Goal: Task Accomplishment & Management: Complete application form

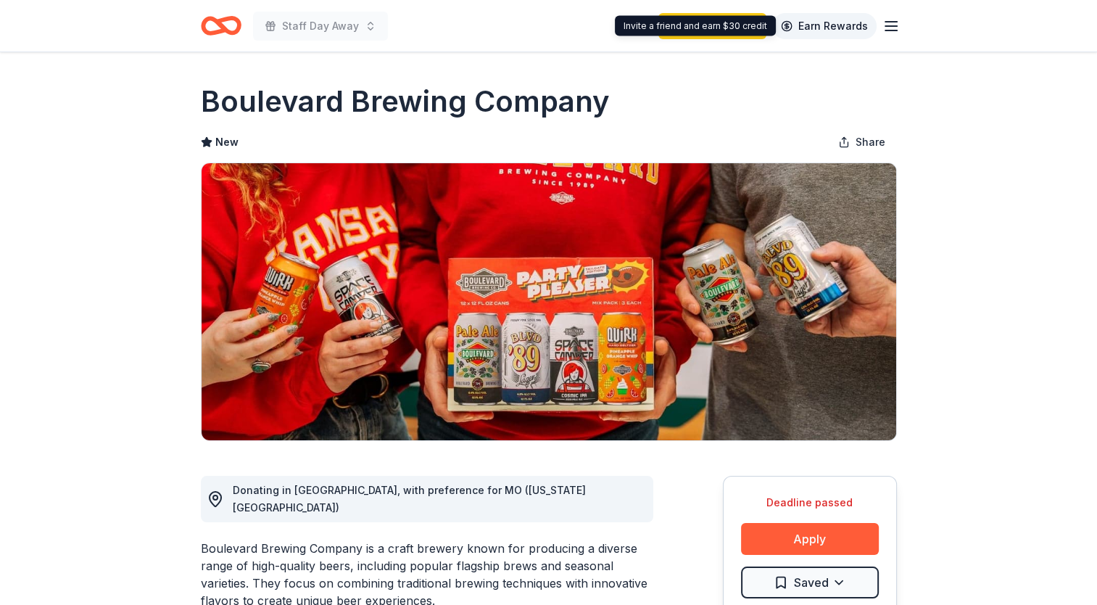
click at [869, 25] on link "Earn Rewards" at bounding box center [824, 26] width 104 height 26
click at [891, 32] on icon "button" at bounding box center [891, 25] width 17 height 17
click at [885, 26] on line "button" at bounding box center [891, 26] width 12 height 0
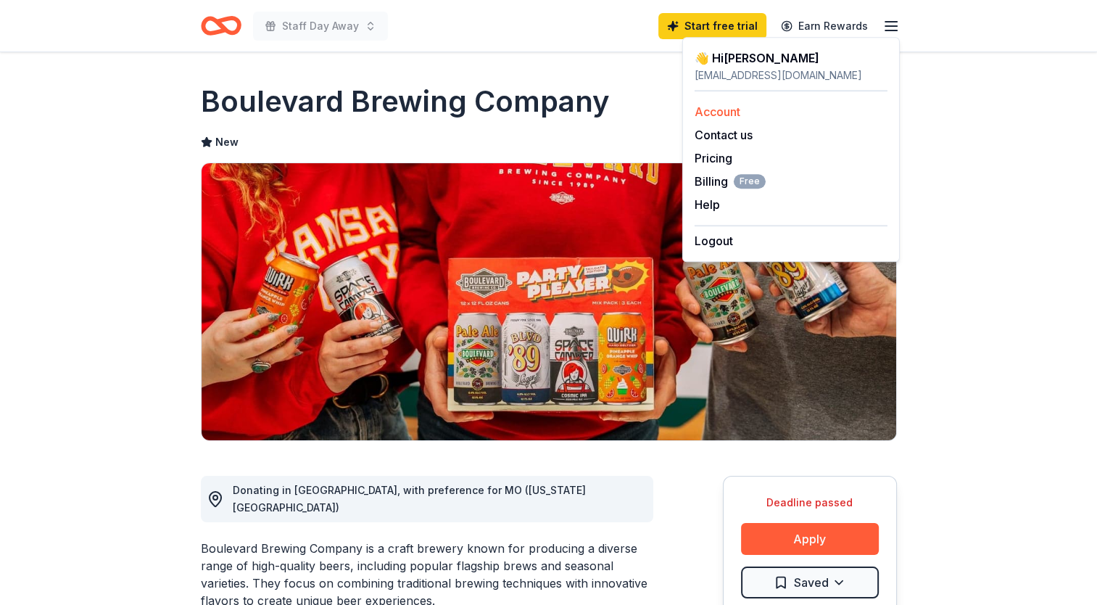
click at [713, 113] on link "Account" at bounding box center [718, 111] width 46 height 15
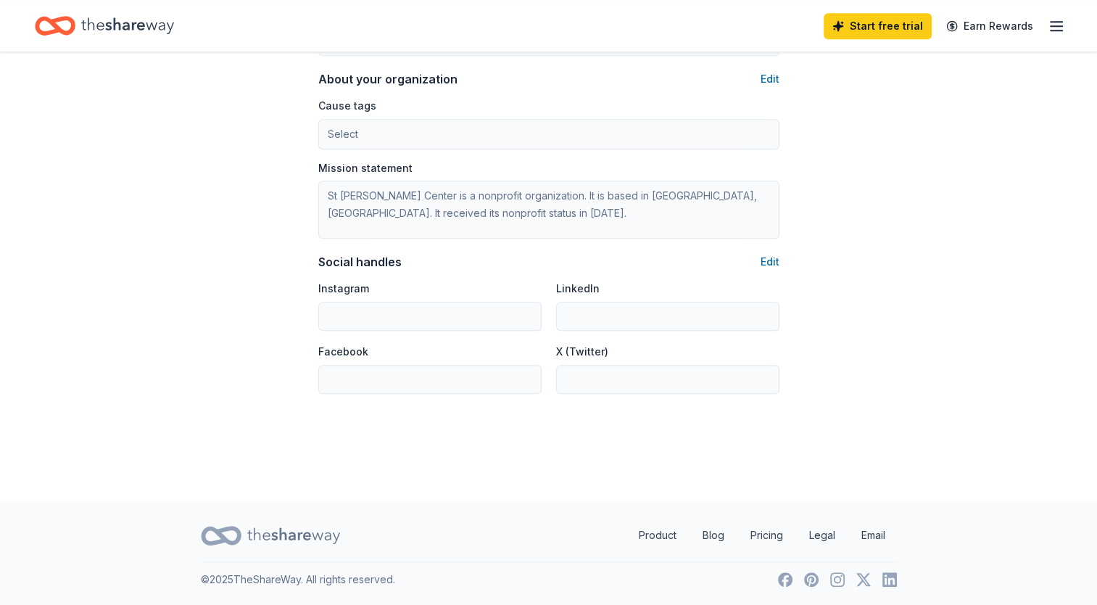
scroll to position [799, 0]
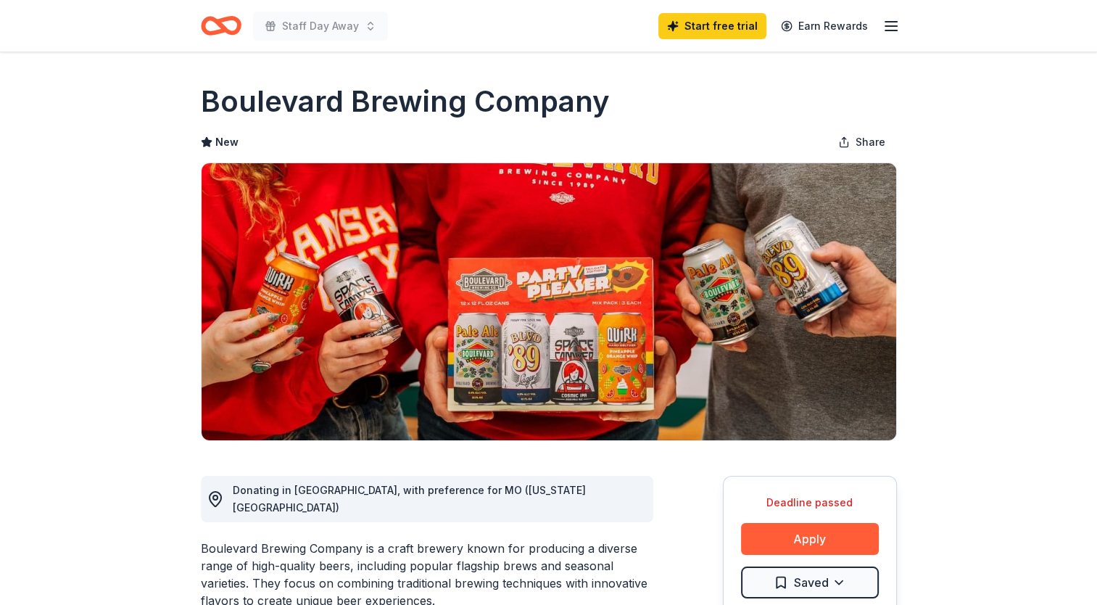
click at [232, 18] on icon "Home" at bounding box center [227, 25] width 22 height 15
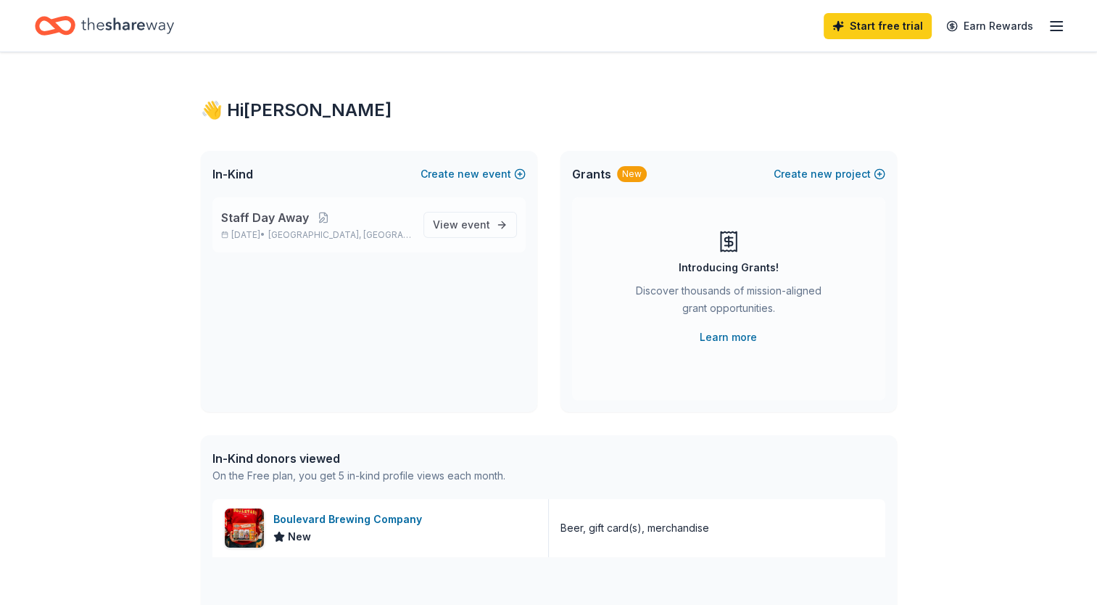
click at [382, 216] on p "Staff Day Away" at bounding box center [316, 217] width 191 height 17
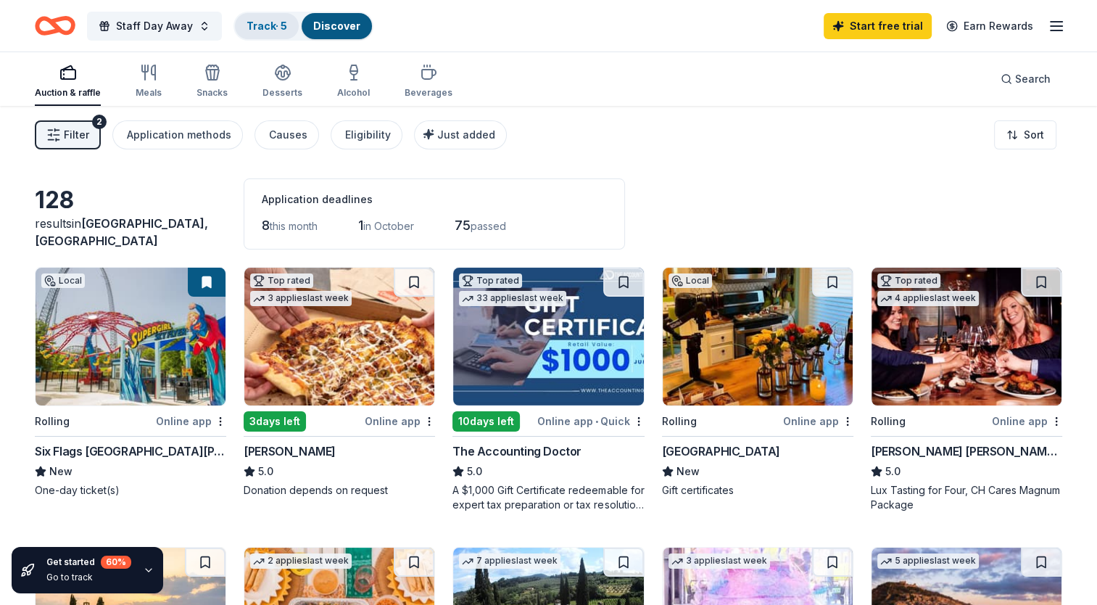
click at [267, 30] on link "Track · 5" at bounding box center [267, 26] width 41 height 12
click at [261, 29] on link "Track · 5" at bounding box center [267, 26] width 41 height 12
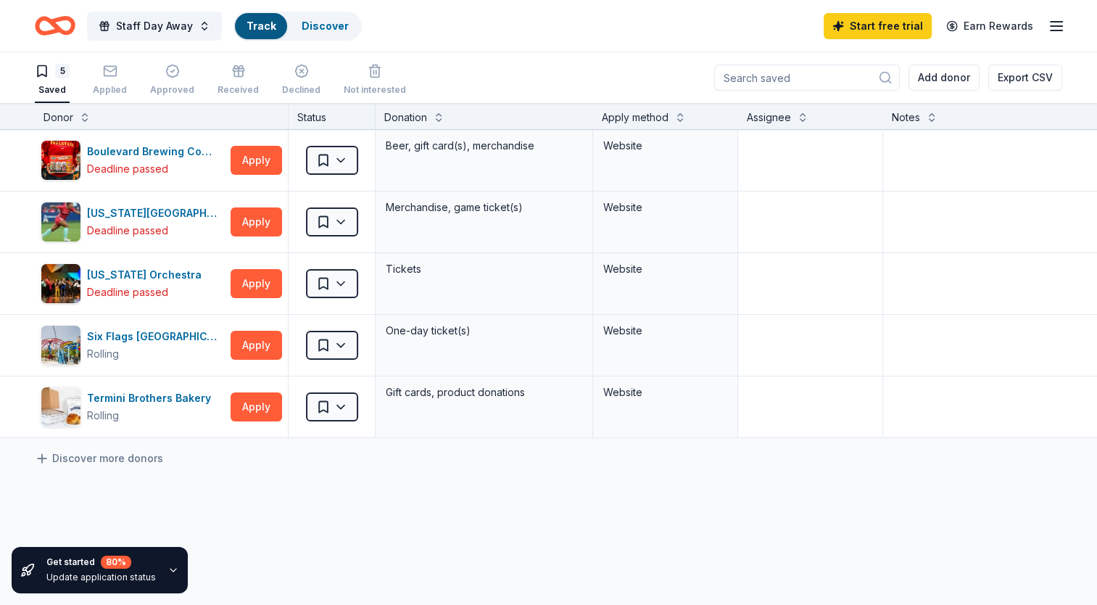
click at [252, 27] on link "Track" at bounding box center [261, 26] width 29 height 12
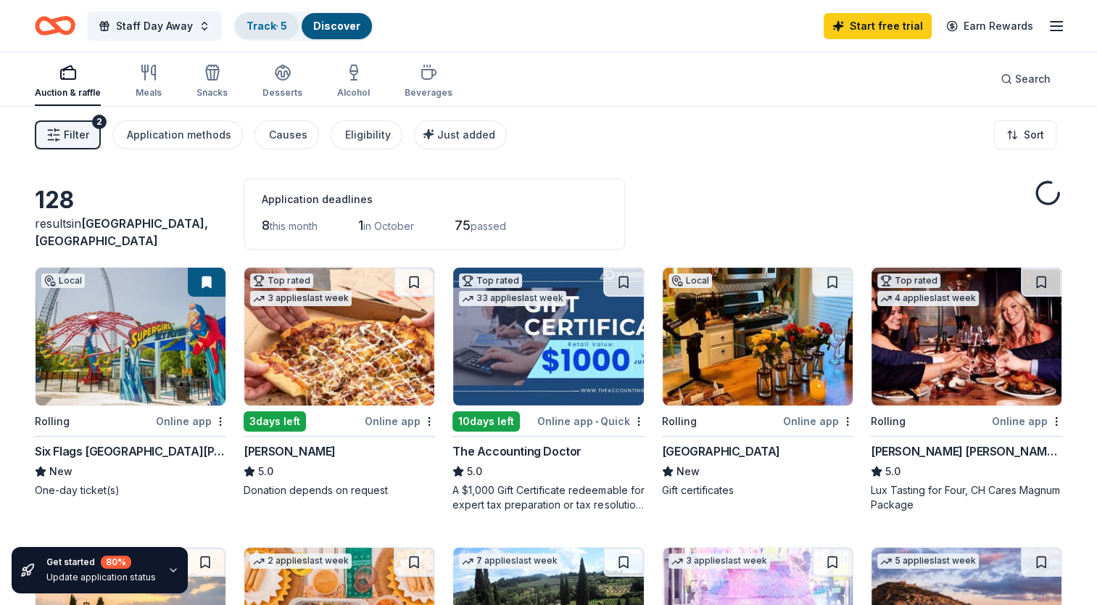
click at [255, 17] on div "Track · 5" at bounding box center [267, 26] width 64 height 26
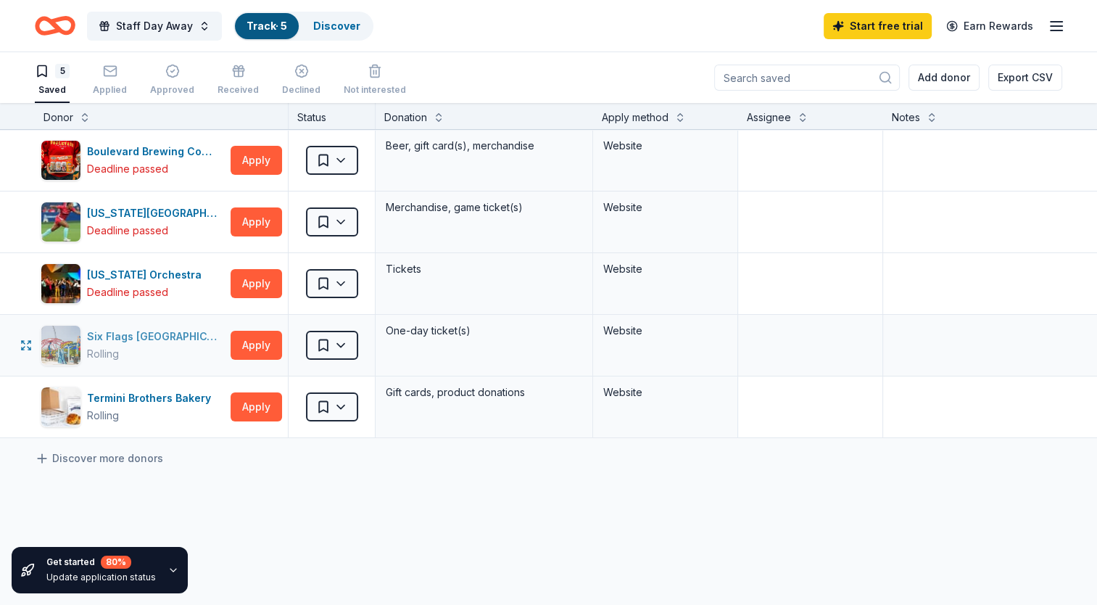
click at [146, 326] on div "Six Flags St. Louis Rolling" at bounding box center [133, 345] width 184 height 41
click at [107, 86] on div "Applied" at bounding box center [110, 90] width 34 height 12
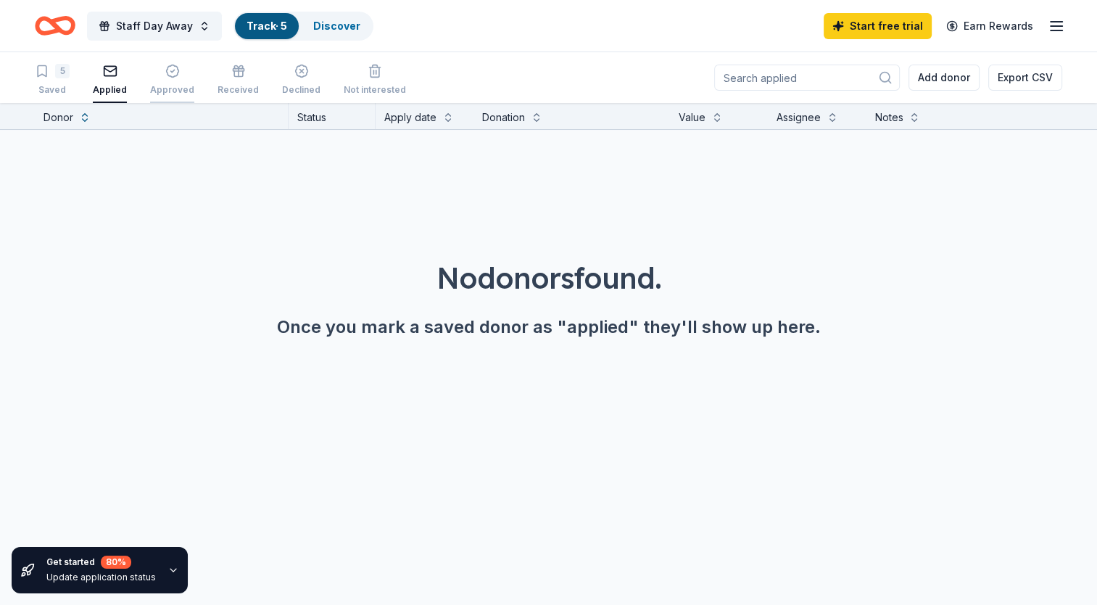
click at [178, 75] on div "button" at bounding box center [172, 71] width 44 height 15
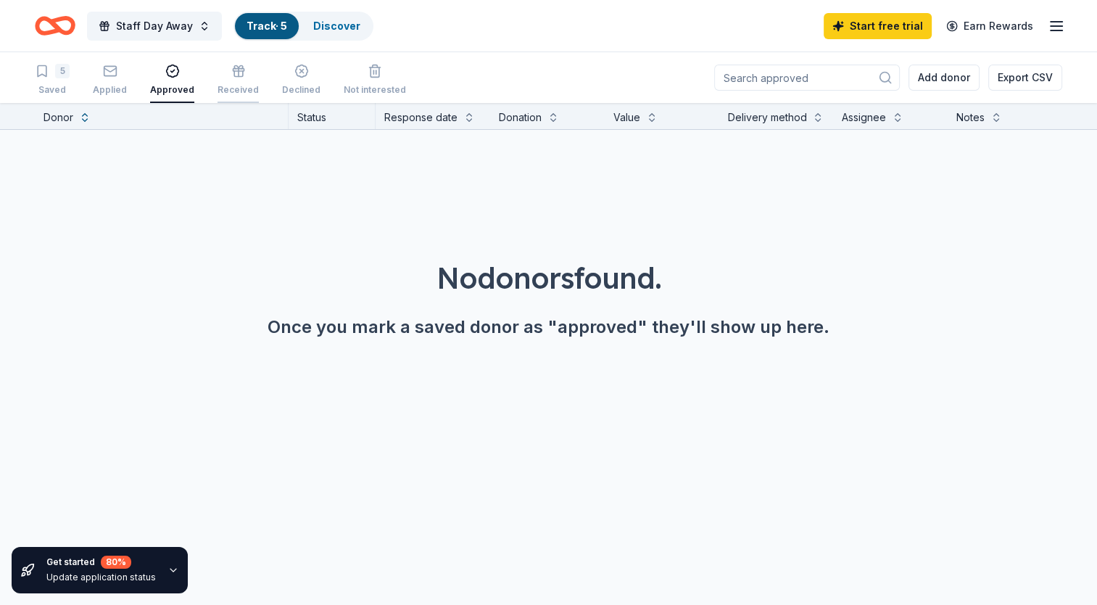
click at [246, 81] on div "Received" at bounding box center [238, 80] width 41 height 32
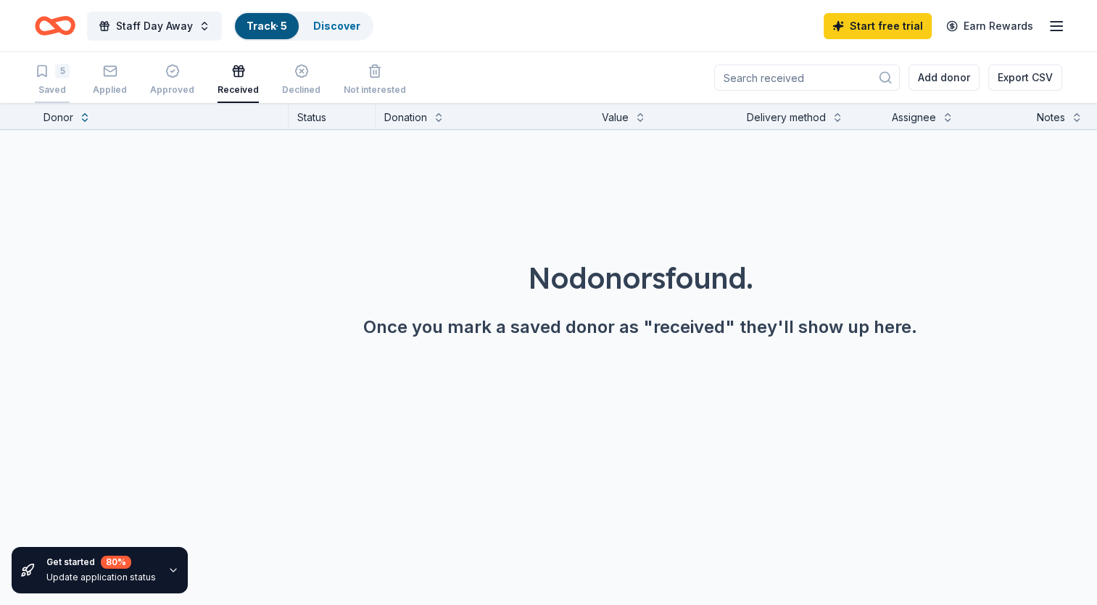
click at [64, 91] on div "Saved" at bounding box center [52, 90] width 35 height 12
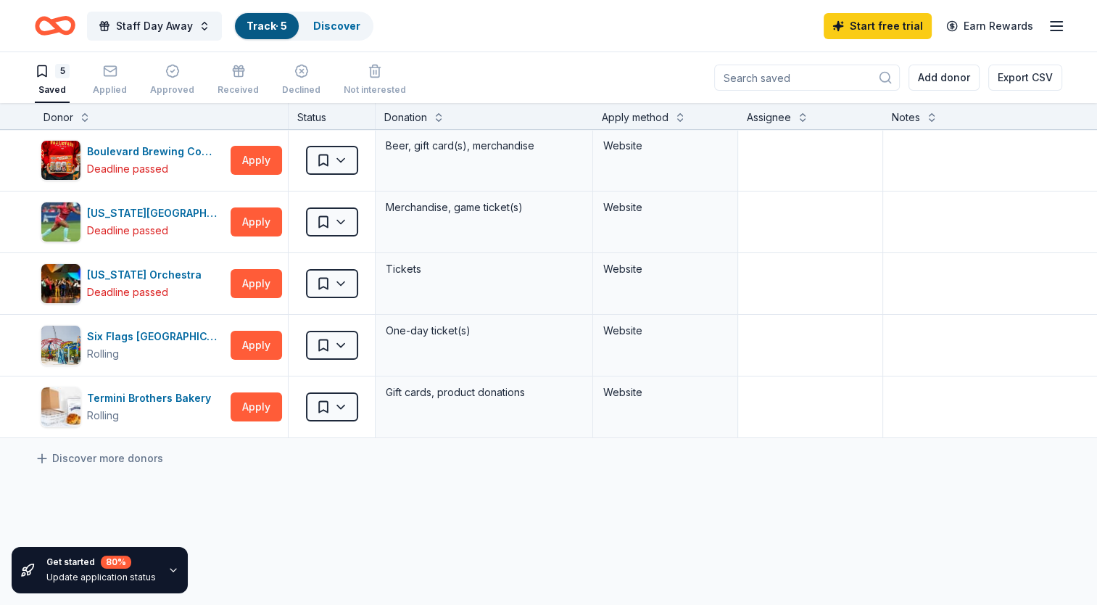
click at [255, 29] on link "Track · 5" at bounding box center [267, 26] width 41 height 12
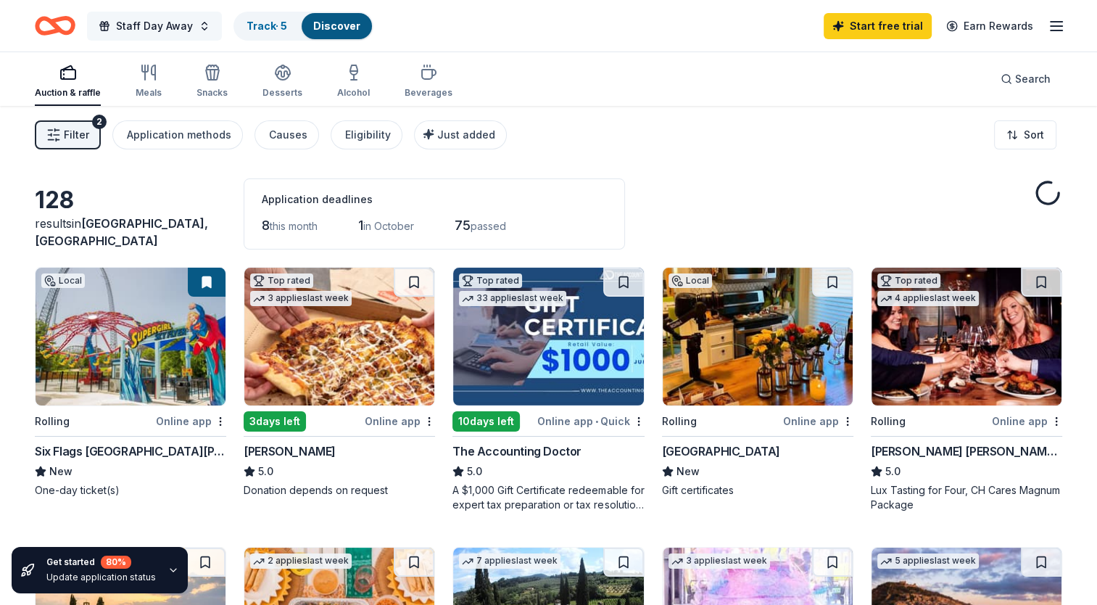
click at [151, 26] on span "Staff Day Away" at bounding box center [154, 25] width 77 height 17
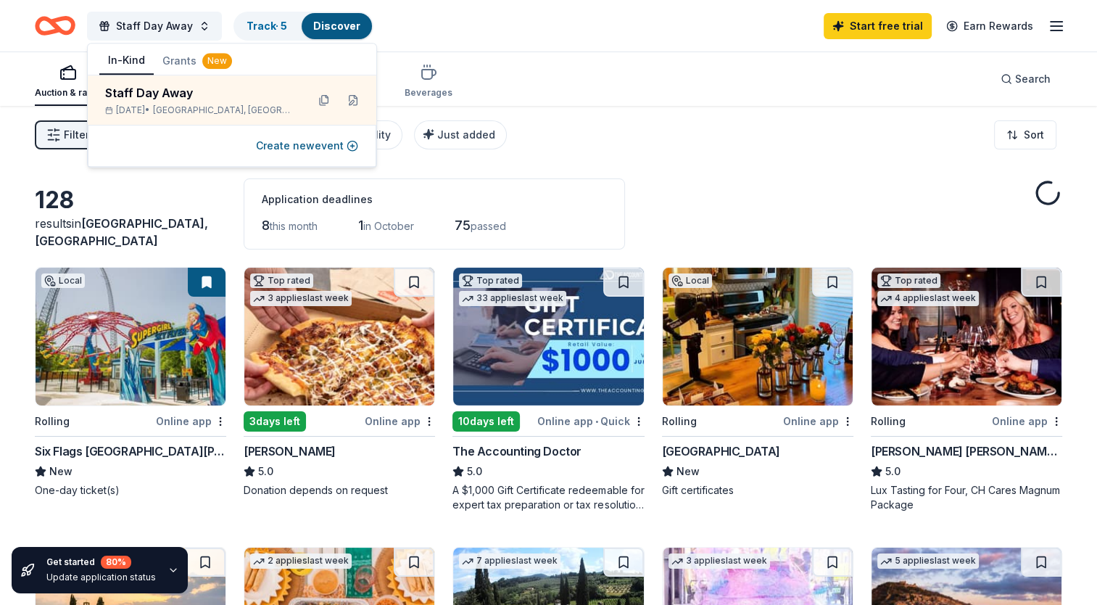
click at [451, 22] on div "Staff Day Away Track · 5 Discover Start free trial Earn Rewards" at bounding box center [549, 26] width 1028 height 34
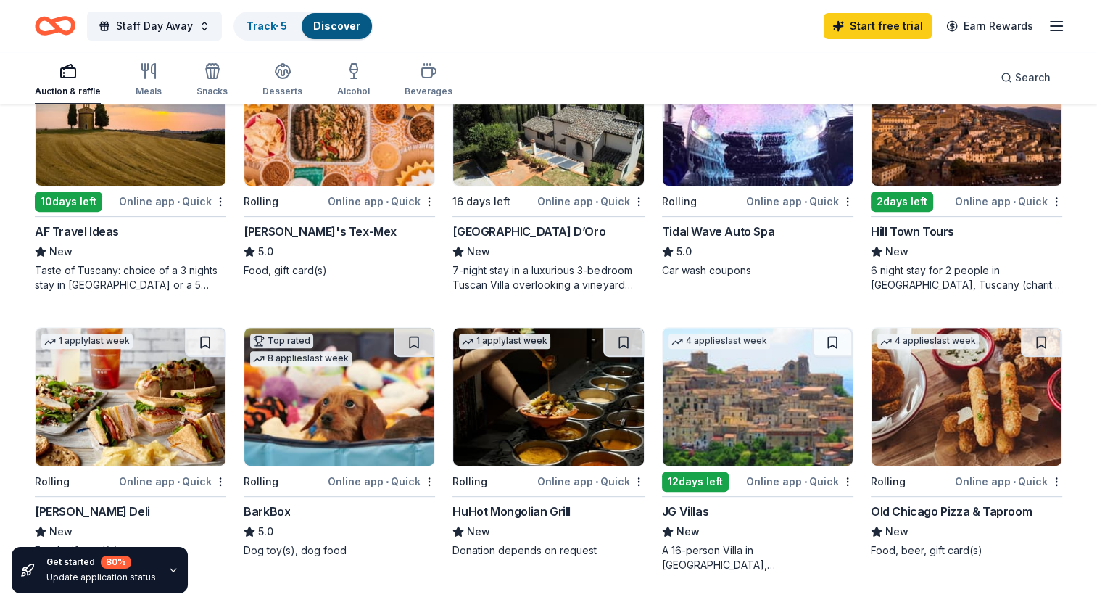
scroll to position [508, 0]
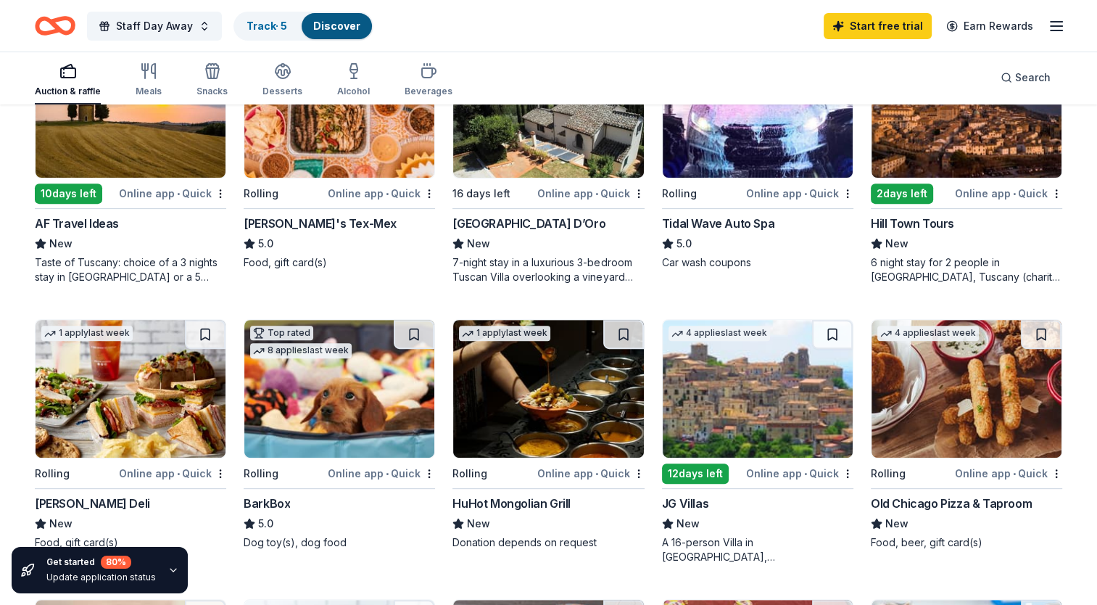
click at [989, 430] on img at bounding box center [967, 389] width 190 height 138
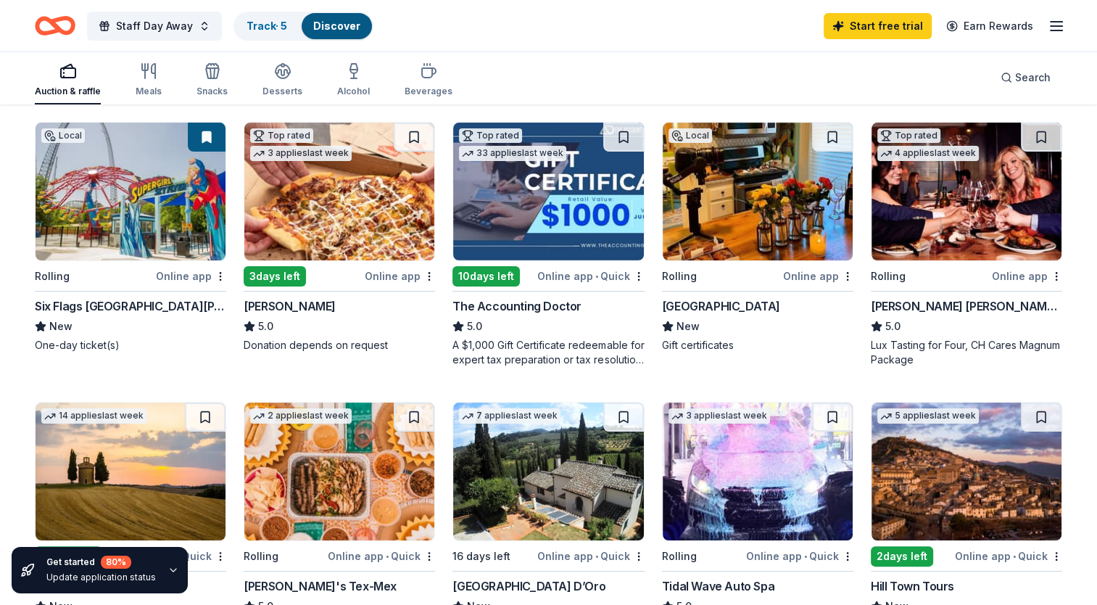
scroll to position [0, 0]
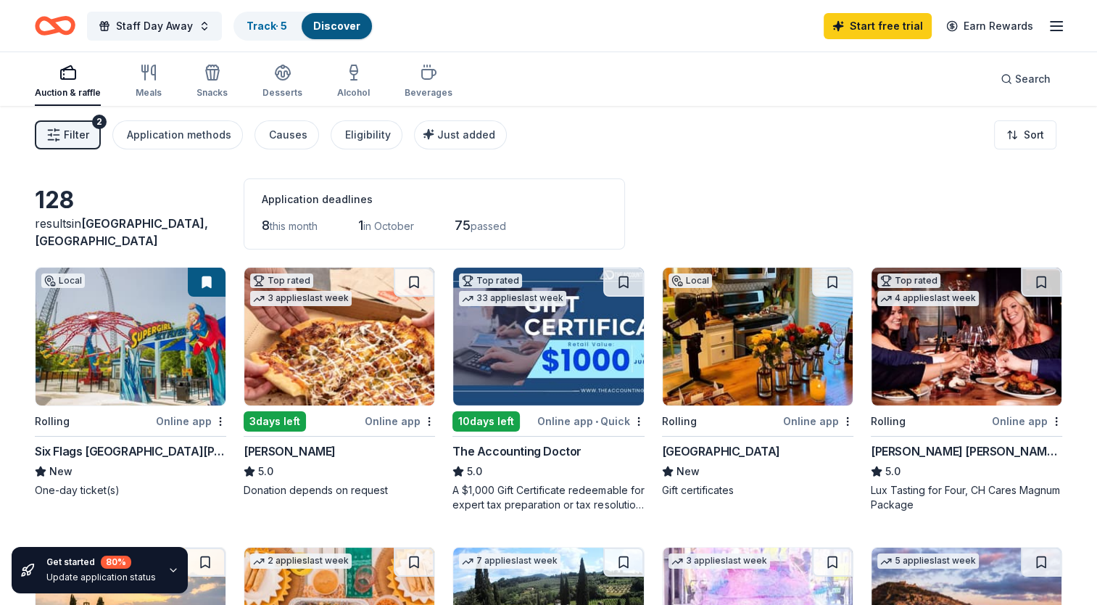
click at [112, 242] on span "St. Louis, MO" at bounding box center [121, 232] width 173 height 32
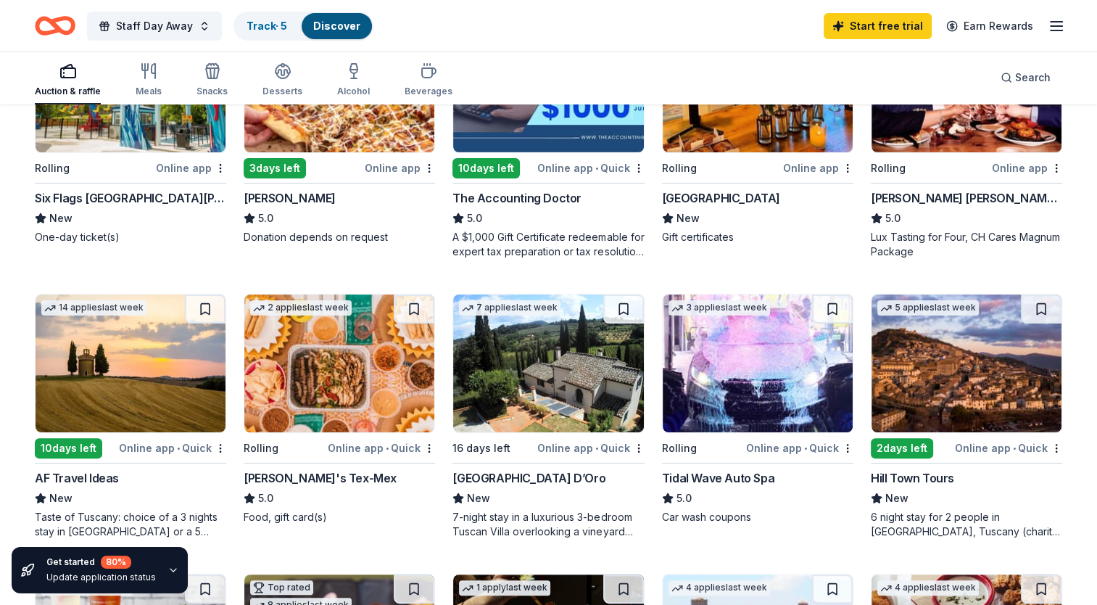
scroll to position [73, 0]
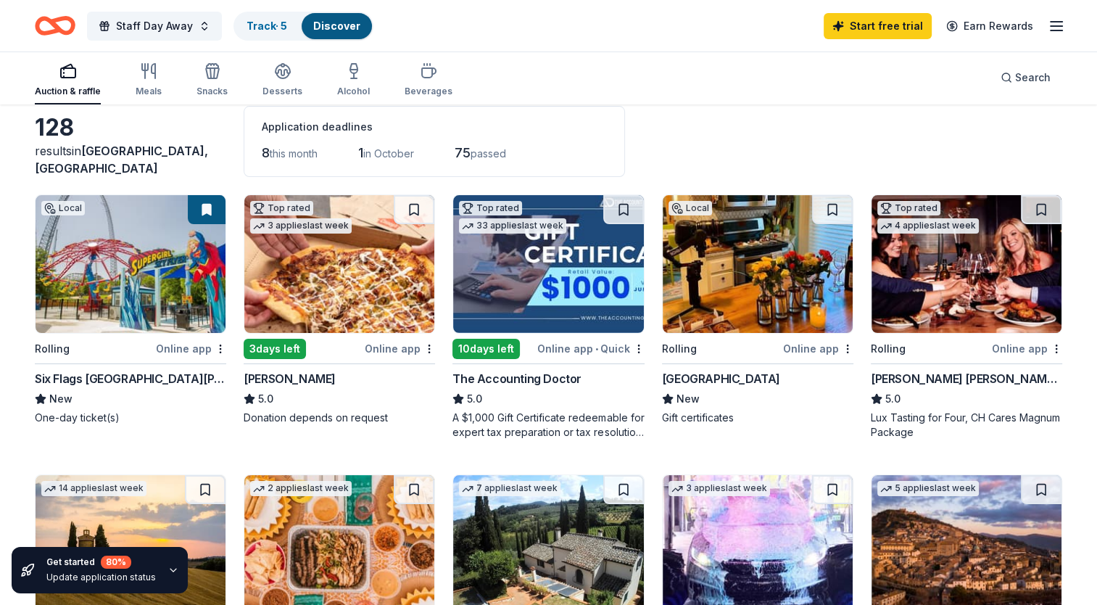
click at [1036, 278] on img at bounding box center [967, 264] width 190 height 138
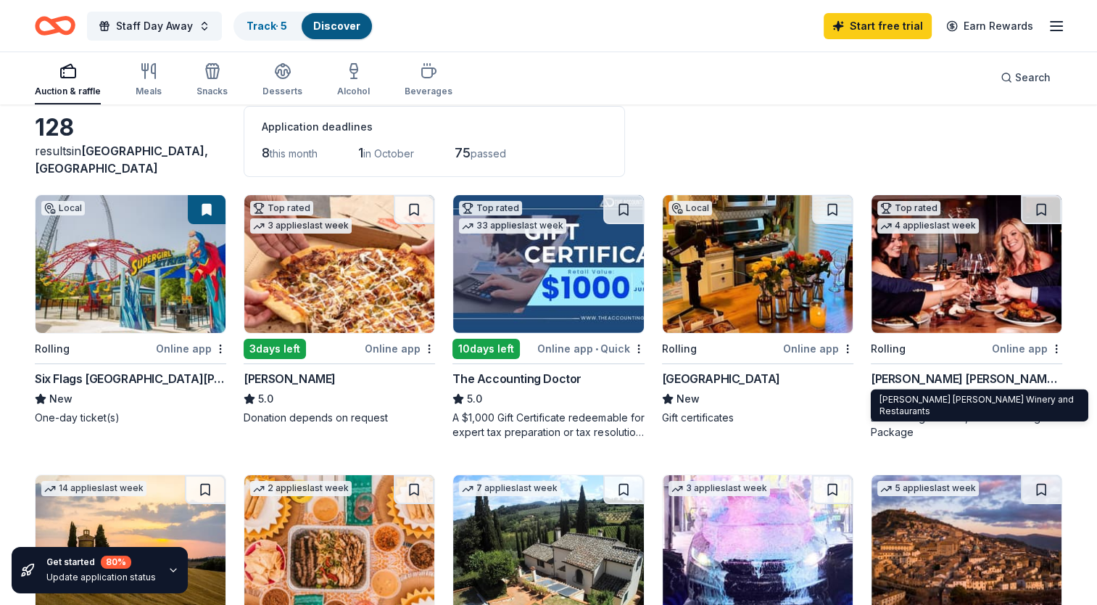
click at [908, 376] on div "[PERSON_NAME] [PERSON_NAME] Winery and Restaurants" at bounding box center [966, 378] width 191 height 17
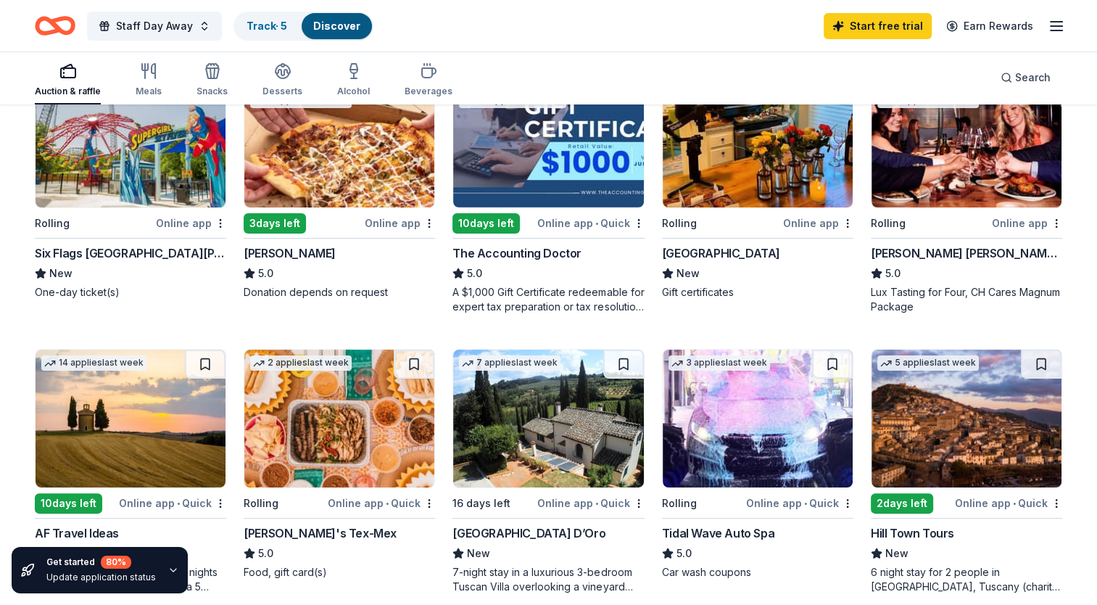
scroll to position [363, 0]
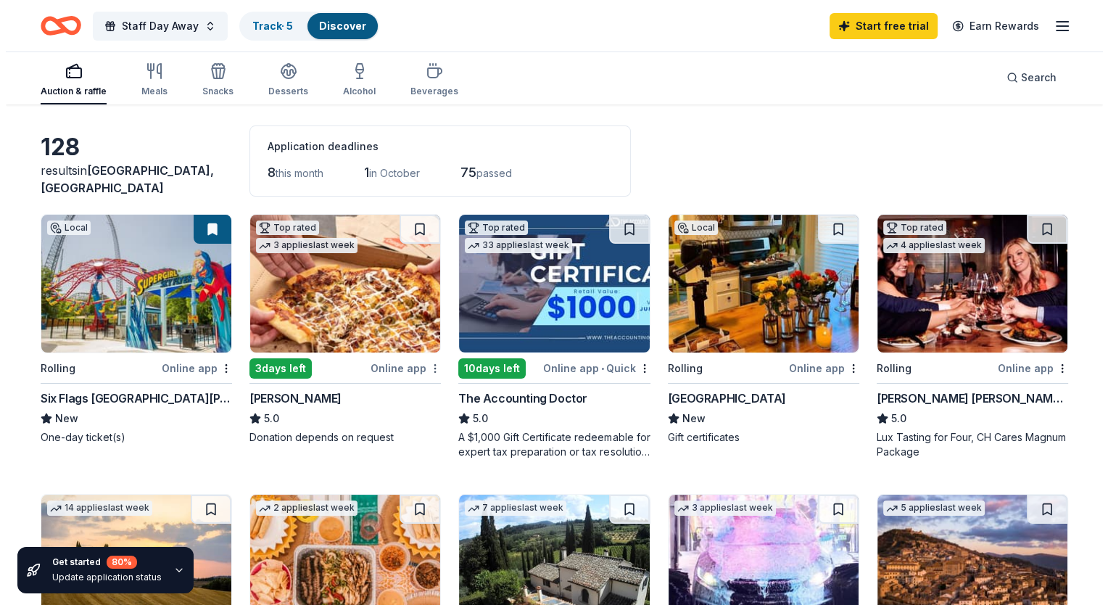
scroll to position [0, 0]
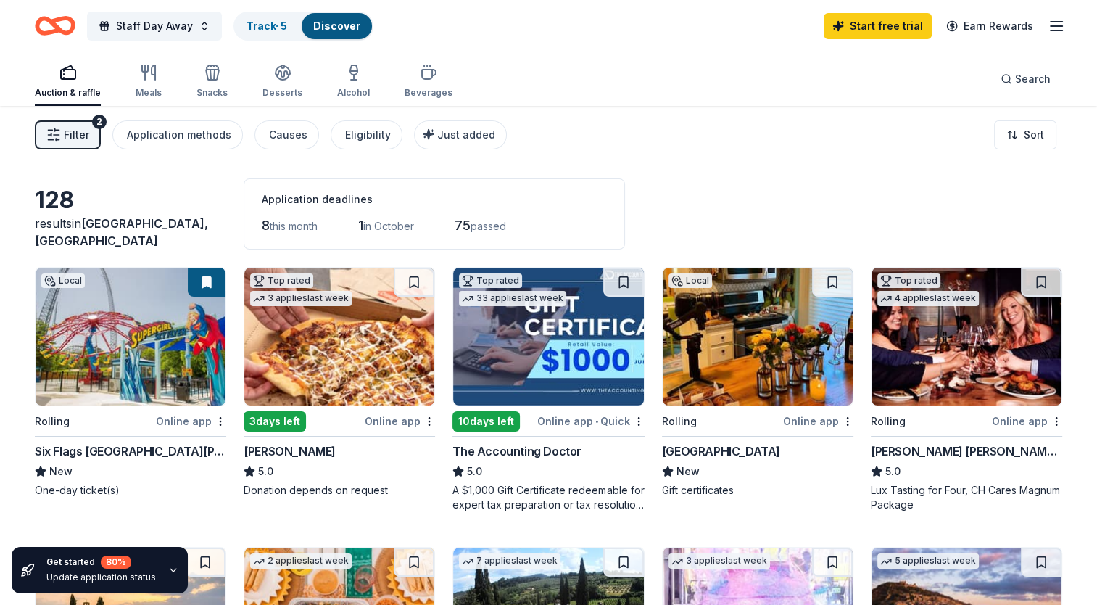
click at [59, 133] on icon "button" at bounding box center [53, 135] width 15 height 15
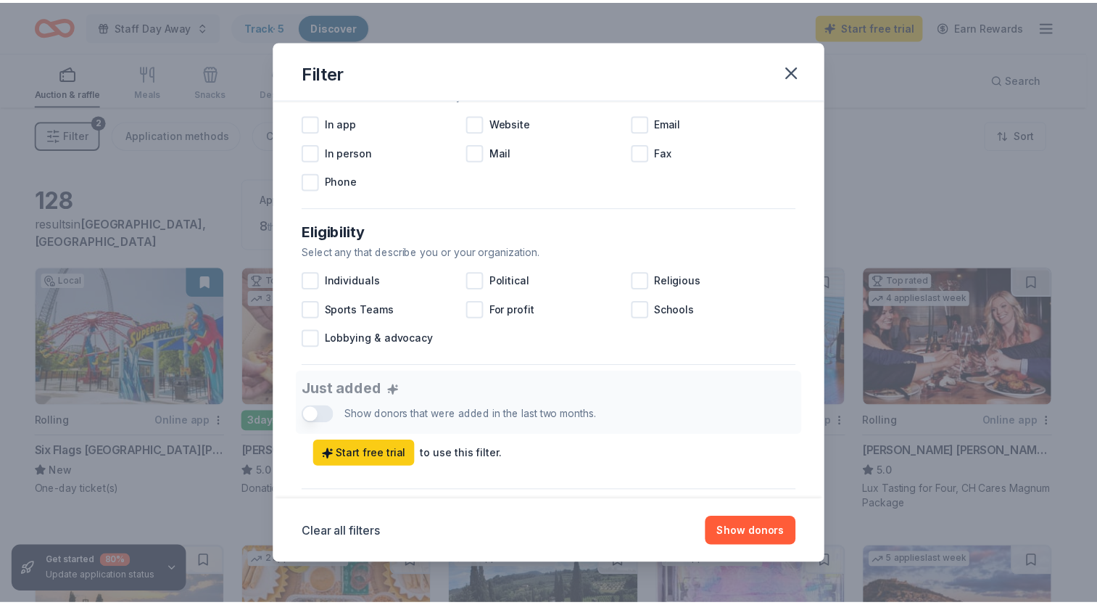
scroll to position [435, 0]
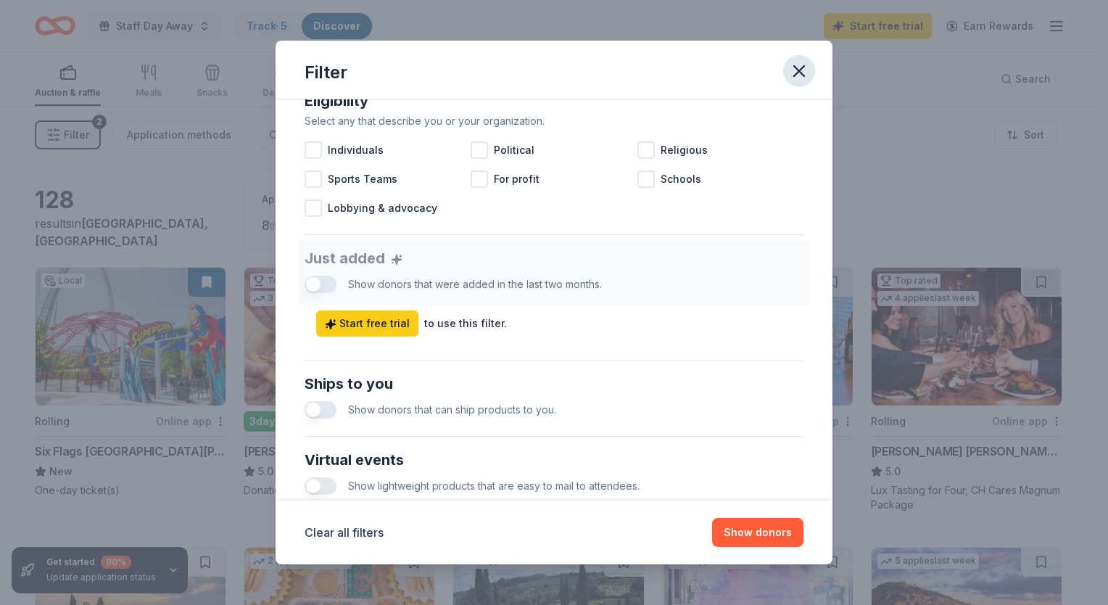
click at [812, 73] on button "button" at bounding box center [799, 71] width 32 height 32
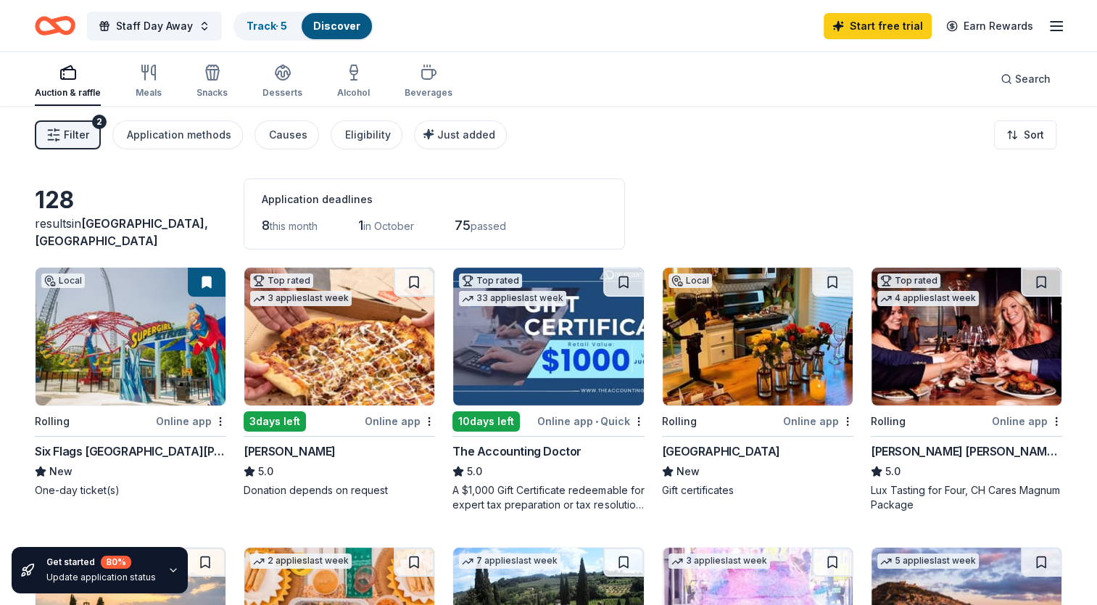
click at [1068, 30] on div "Staff Day Away Track · 5 Discover Start free trial Earn Rewards" at bounding box center [548, 25] width 1097 height 51
click at [1046, 161] on div "Filter 2 Application methods Causes Eligibility Just added Sort" at bounding box center [548, 135] width 1097 height 58
click at [1034, 130] on html "Staff Day Away Track · 5 Discover Start free trial Earn Rewards Auction & raffl…" at bounding box center [548, 302] width 1097 height 605
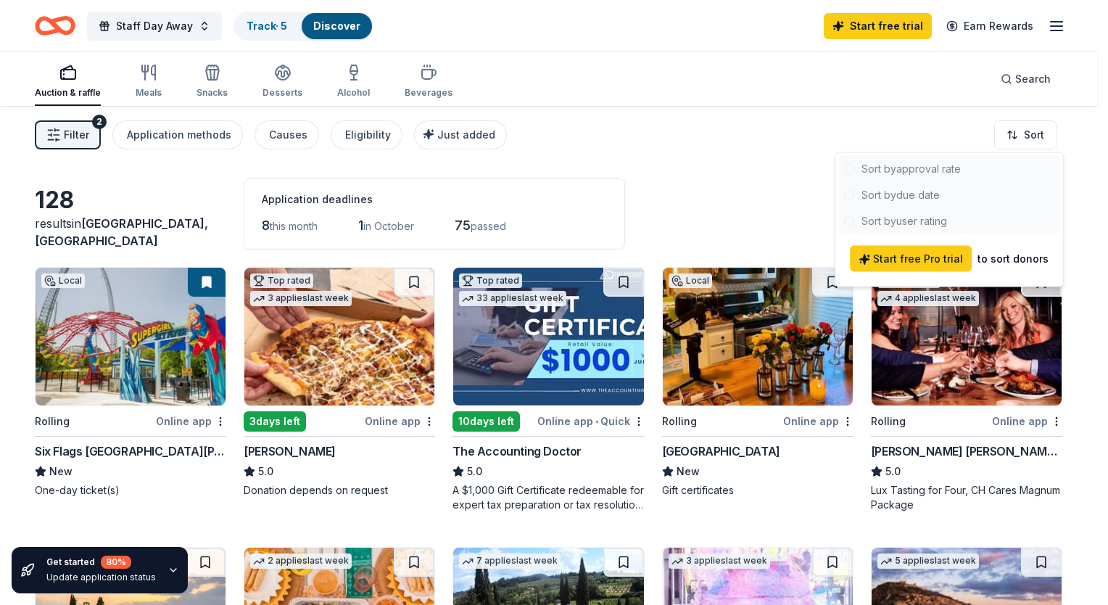
click at [1023, 138] on html "Staff Day Away Track · 5 Discover Start free trial Earn Rewards Auction & raffl…" at bounding box center [554, 302] width 1108 height 605
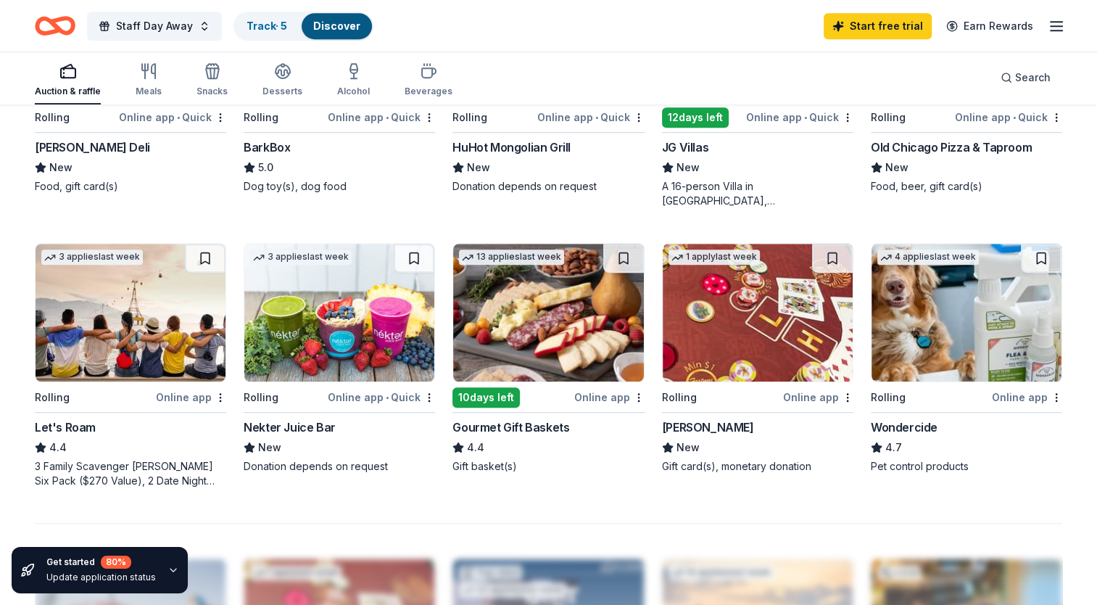
scroll to position [943, 0]
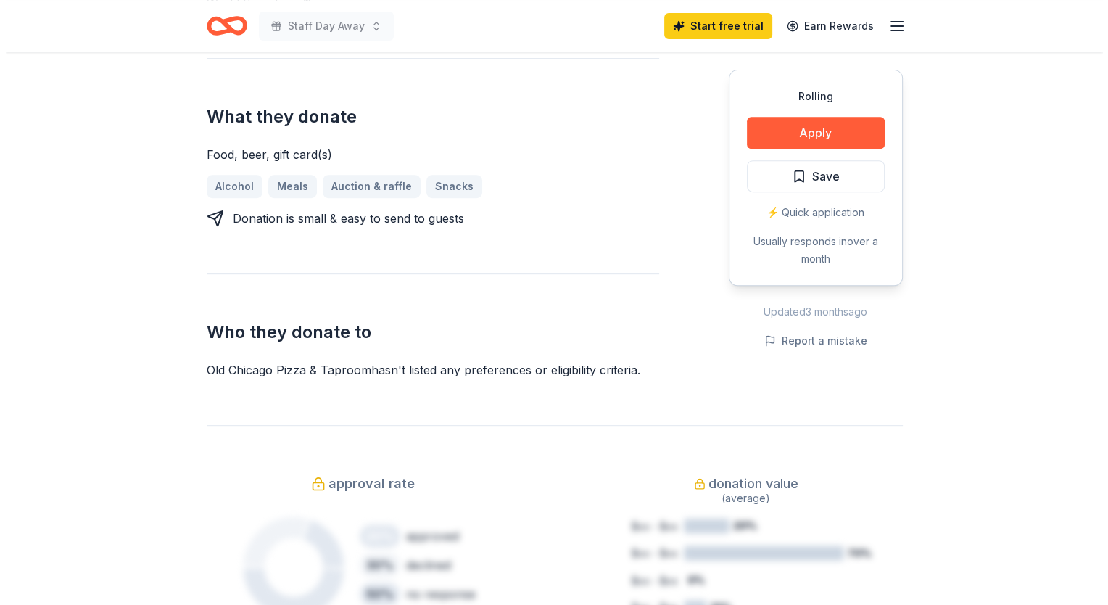
scroll to position [653, 0]
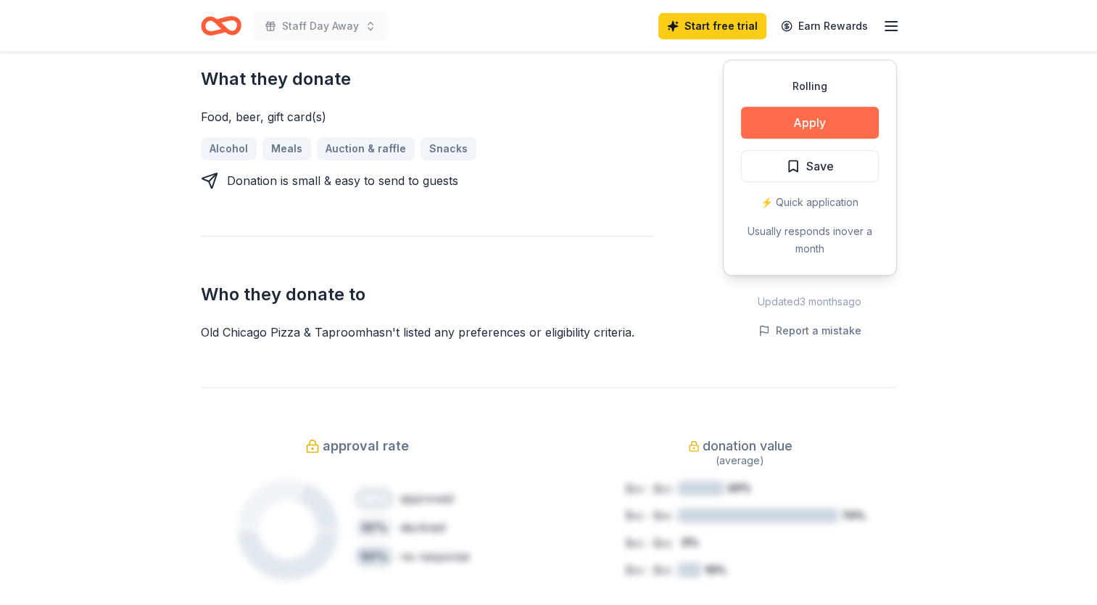
click at [775, 107] on button "Apply" at bounding box center [810, 123] width 138 height 32
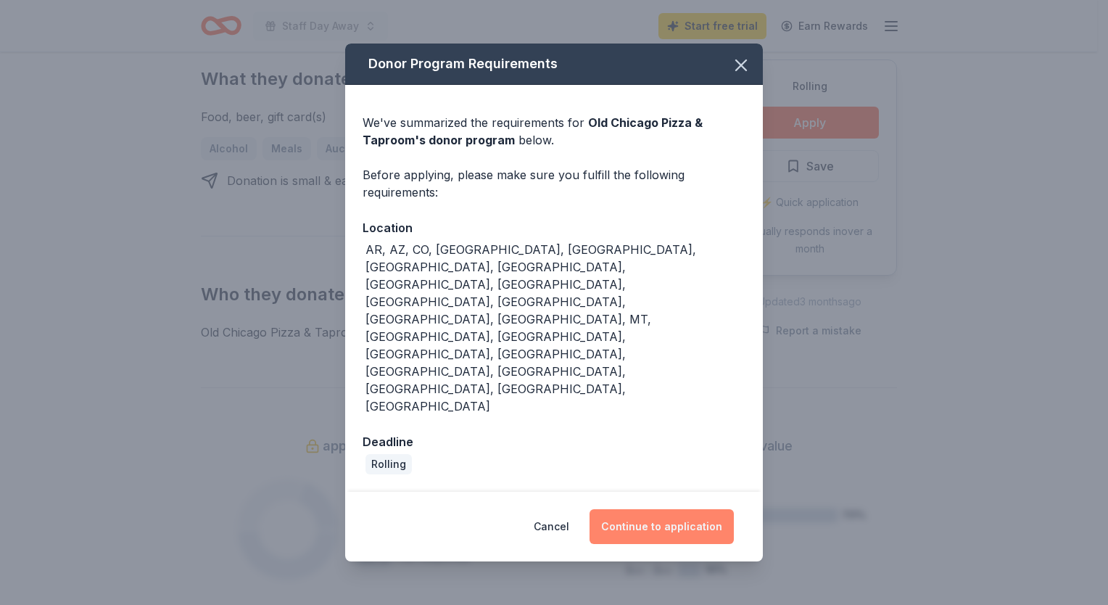
click at [653, 509] on button "Continue to application" at bounding box center [662, 526] width 144 height 35
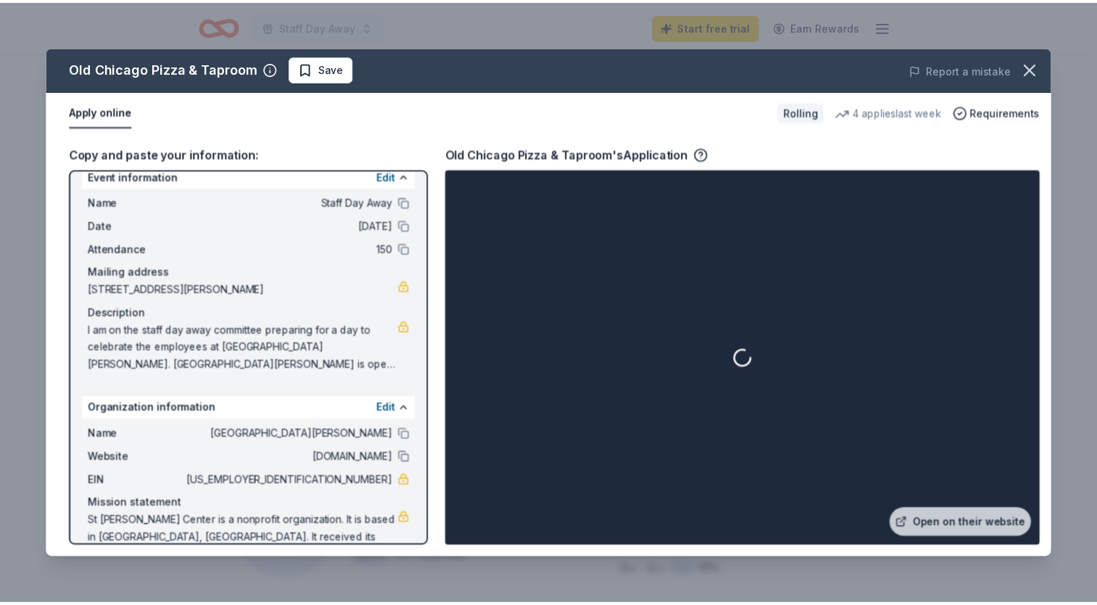
scroll to position [36, 0]
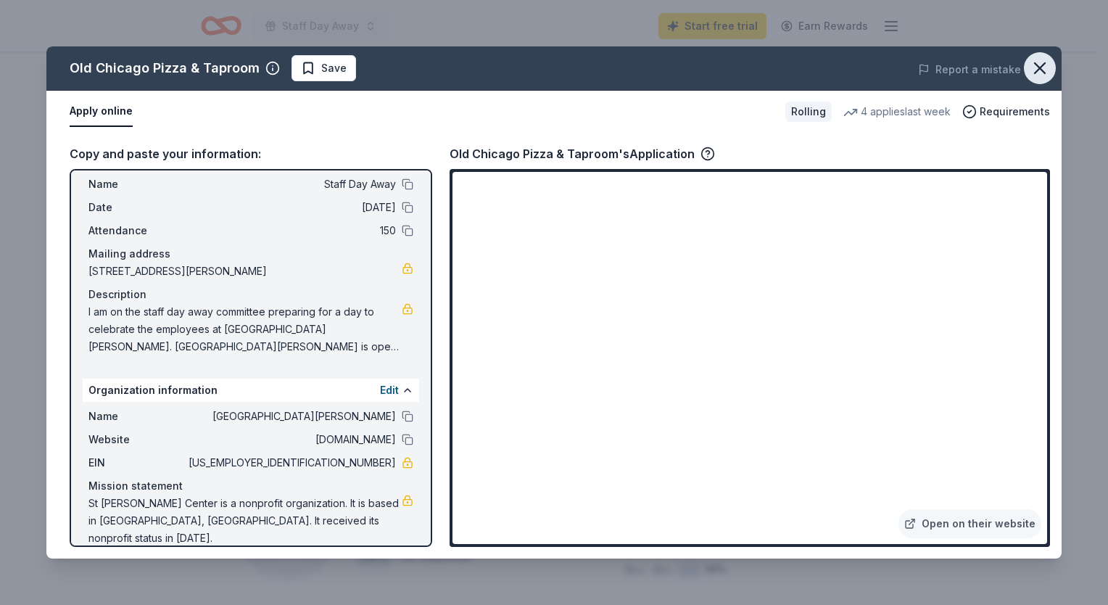
click at [1036, 65] on icon "button" at bounding box center [1040, 68] width 10 height 10
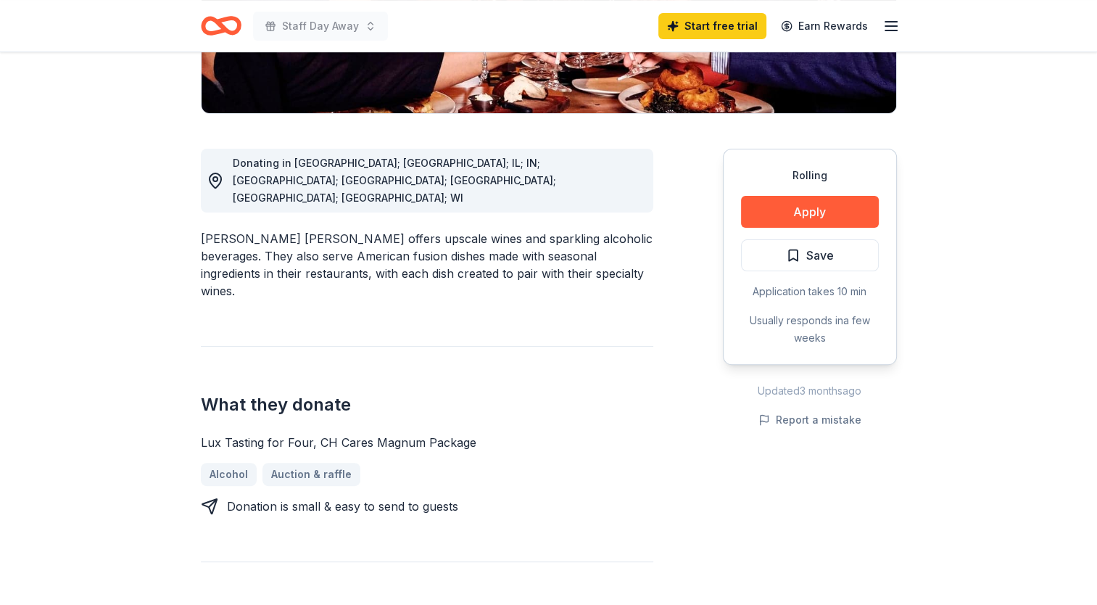
scroll to position [363, 0]
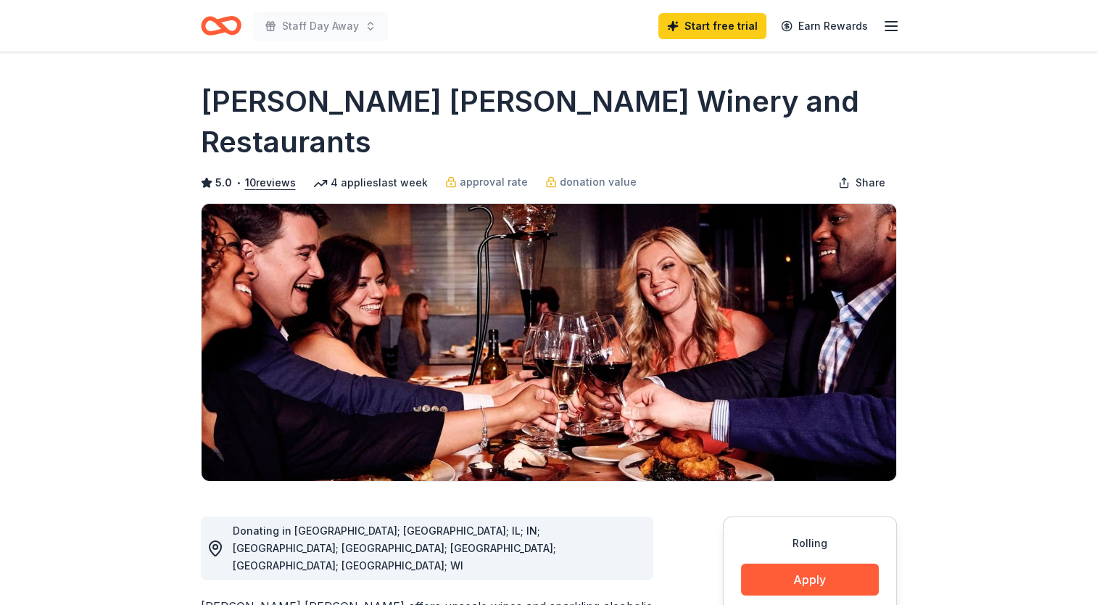
scroll to position [290, 0]
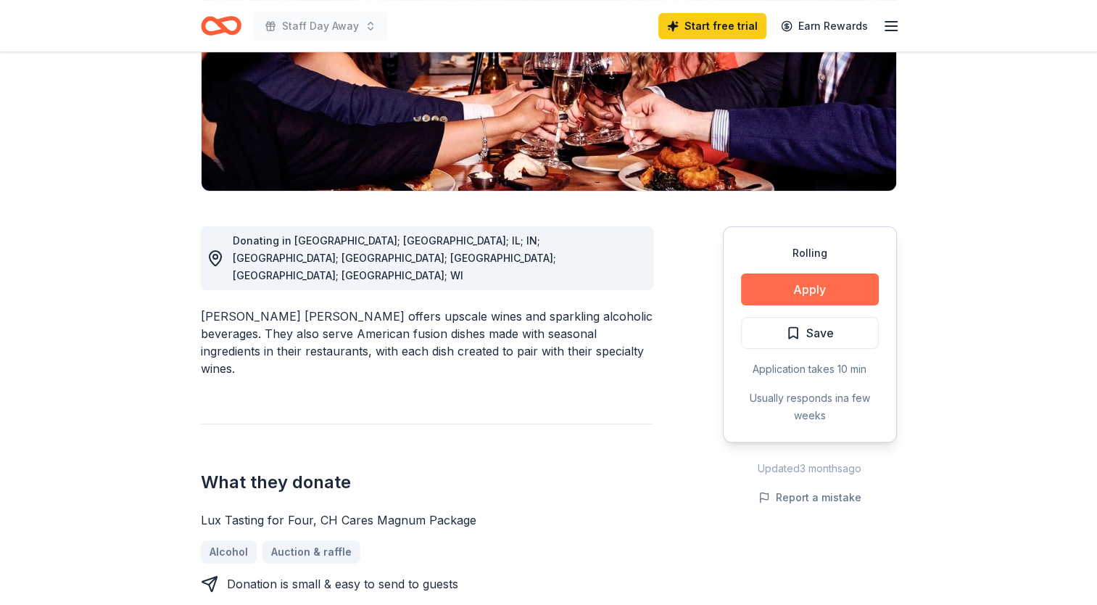
click at [809, 273] on button "Apply" at bounding box center [810, 289] width 138 height 32
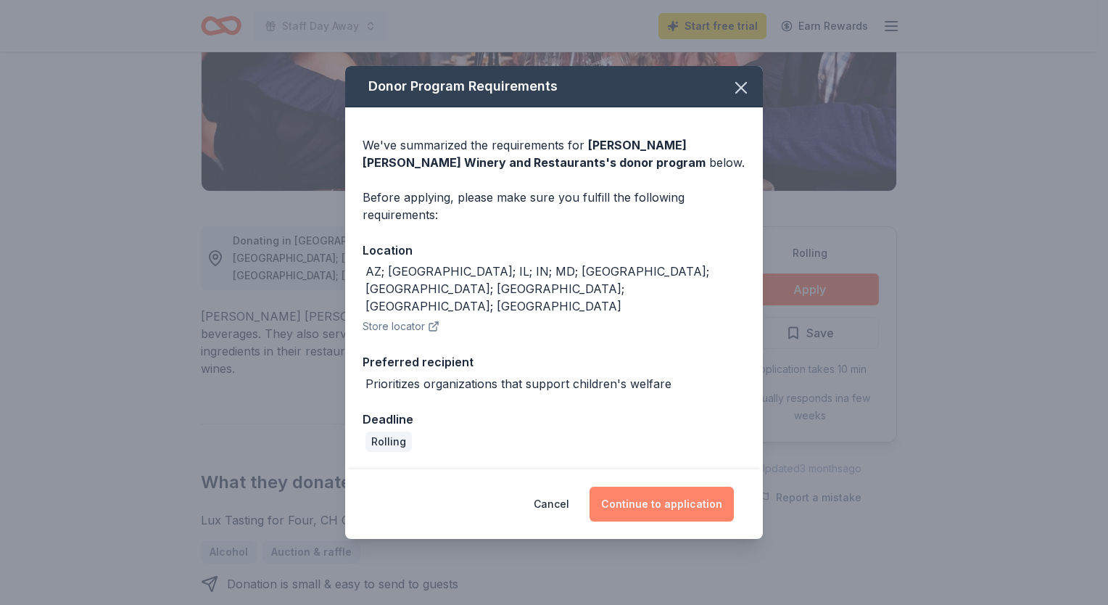
click at [635, 487] on button "Continue to application" at bounding box center [662, 504] width 144 height 35
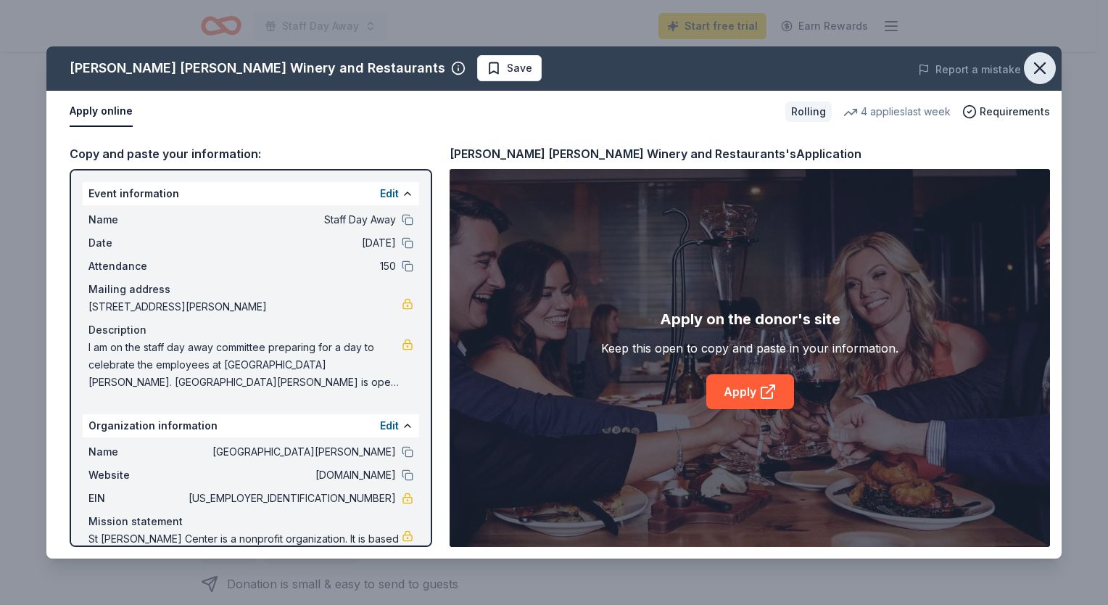
click at [1036, 68] on icon "button" at bounding box center [1040, 68] width 20 height 20
